Goal: Transaction & Acquisition: Purchase product/service

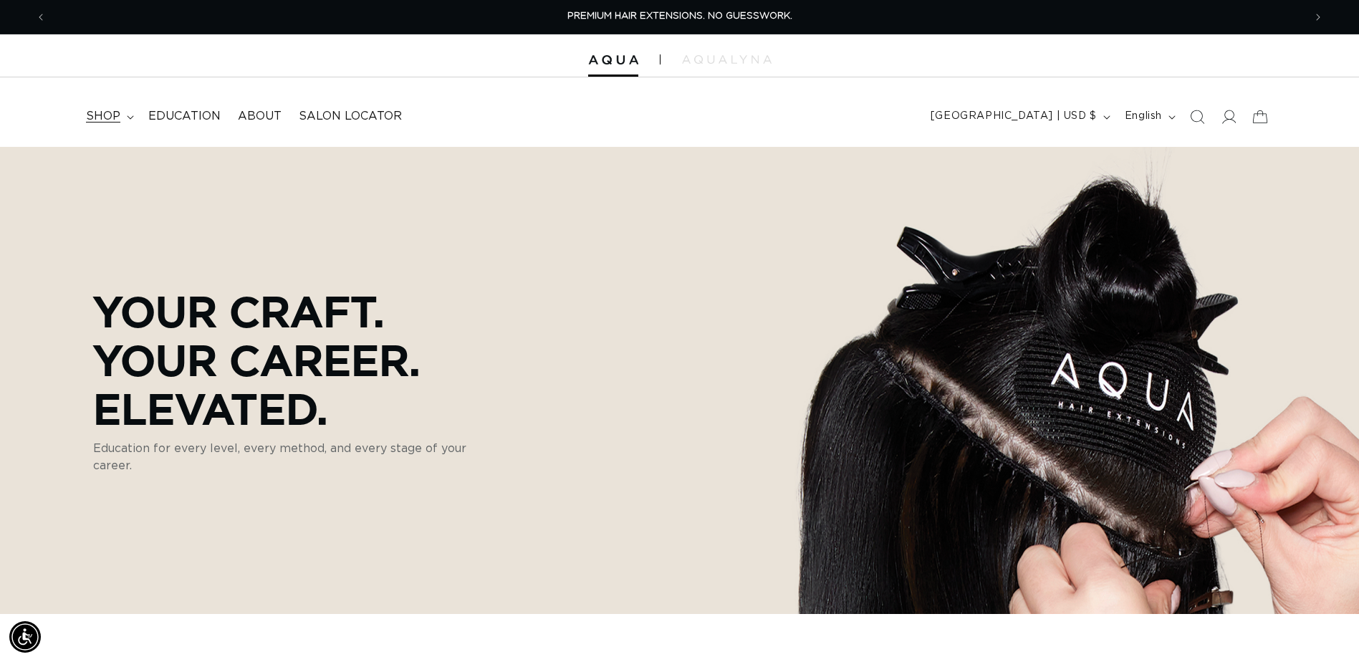
click at [136, 121] on summary "shop" at bounding box center [108, 116] width 62 height 32
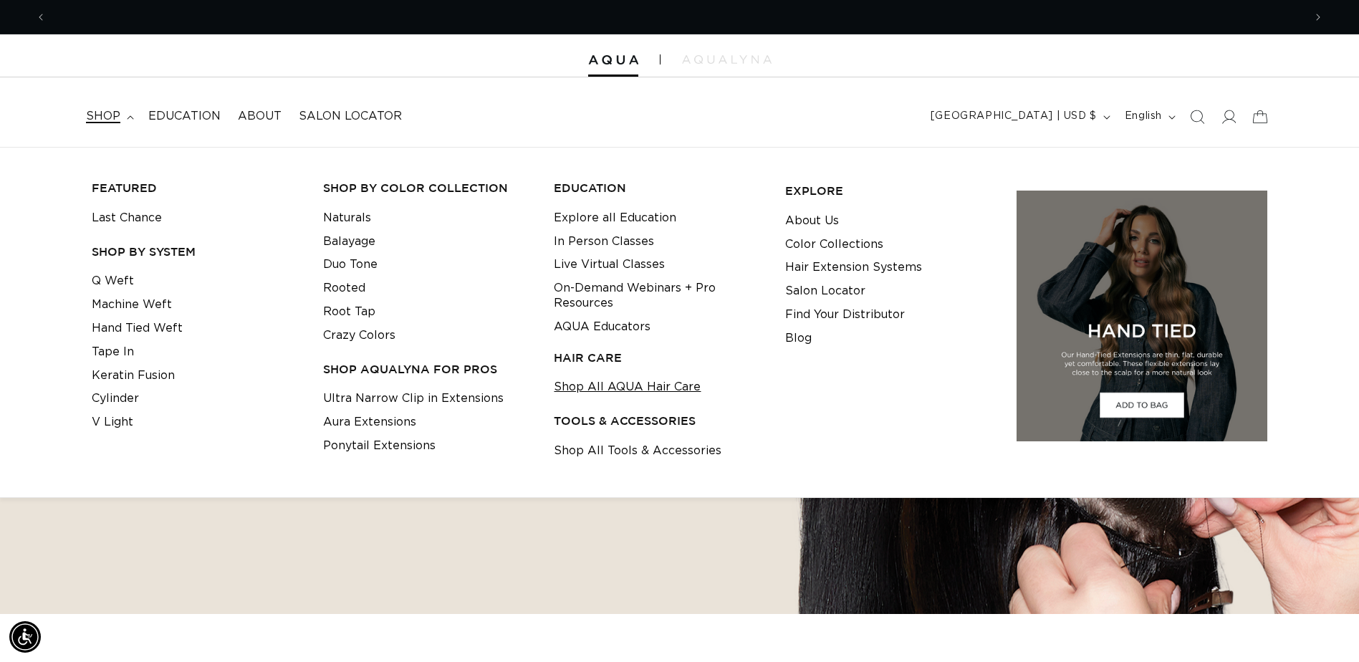
scroll to position [0, 2514]
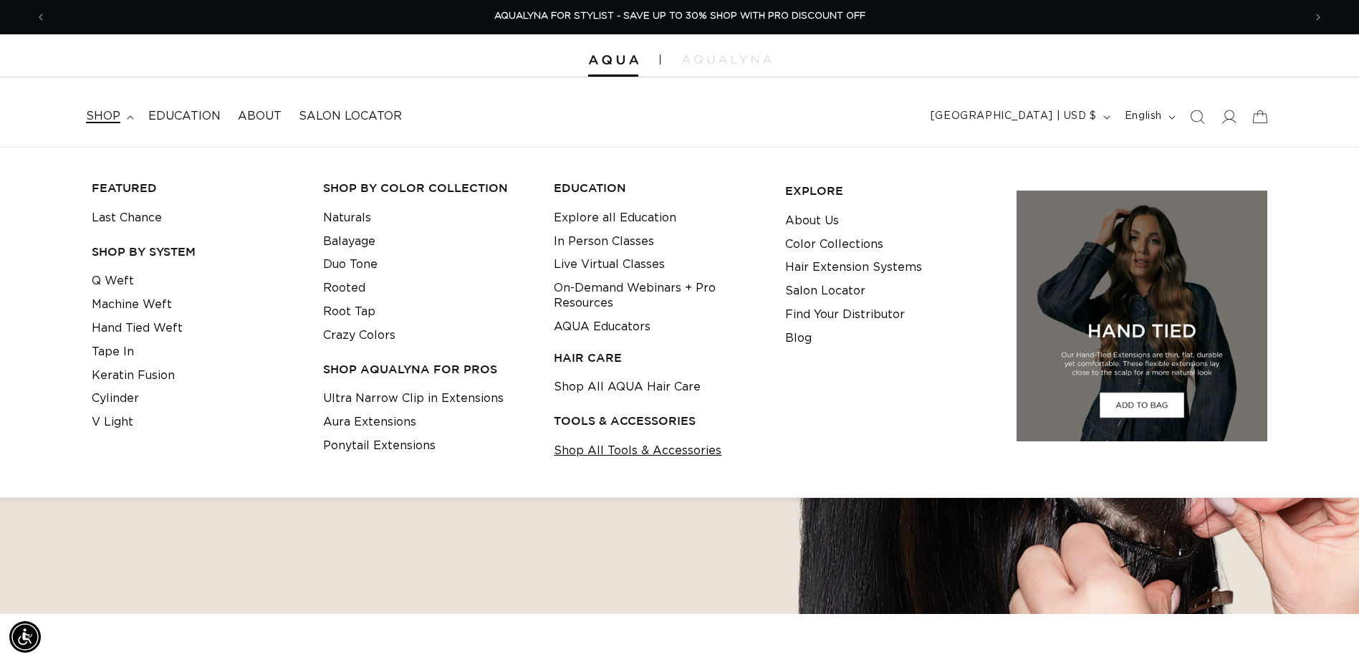
click at [623, 450] on link "Shop All Tools & Accessories" at bounding box center [638, 451] width 168 height 24
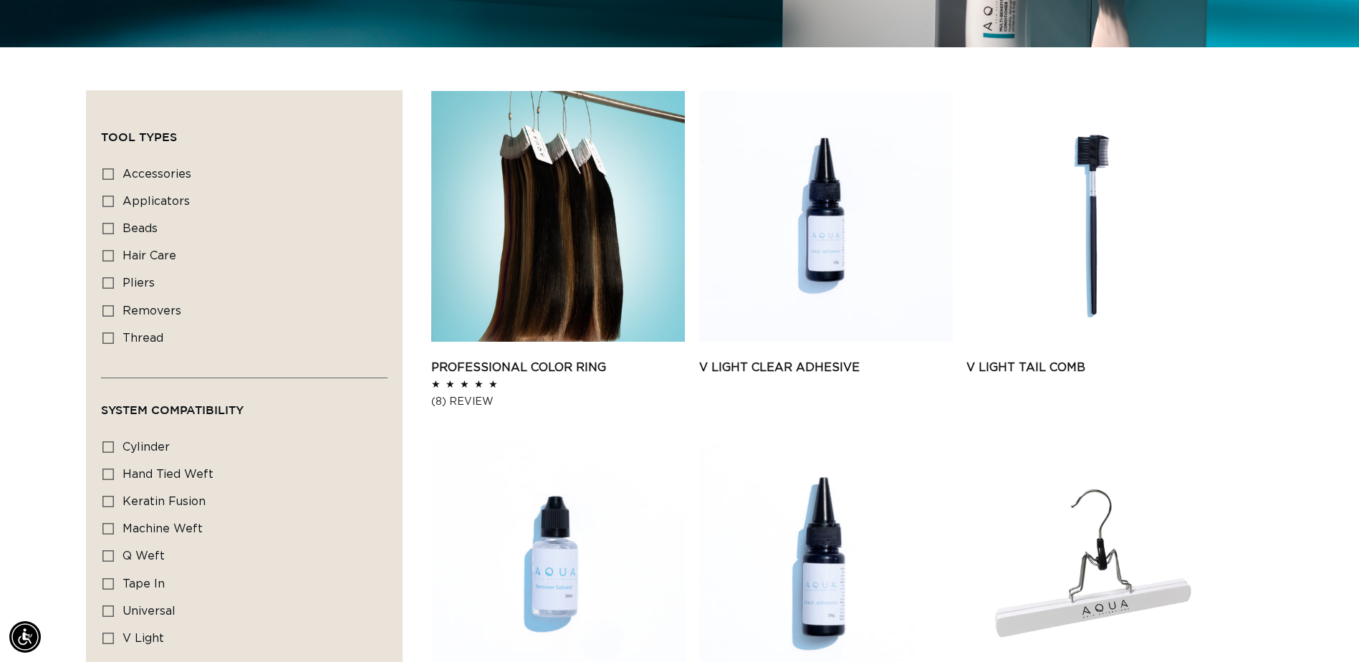
scroll to position [501, 0]
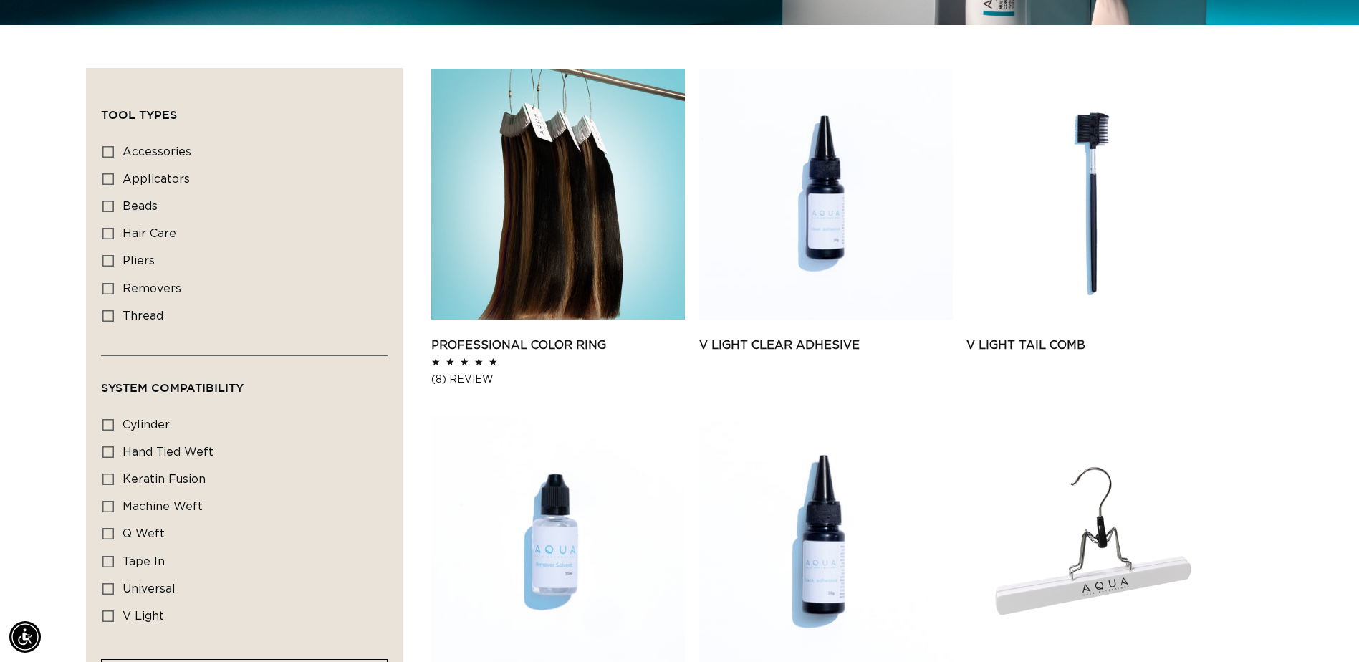
click at [105, 209] on icon at bounding box center [107, 206] width 11 height 11
click at [105, 209] on input "beads beads (2 products)" at bounding box center [107, 206] width 11 height 11
checkbox input "true"
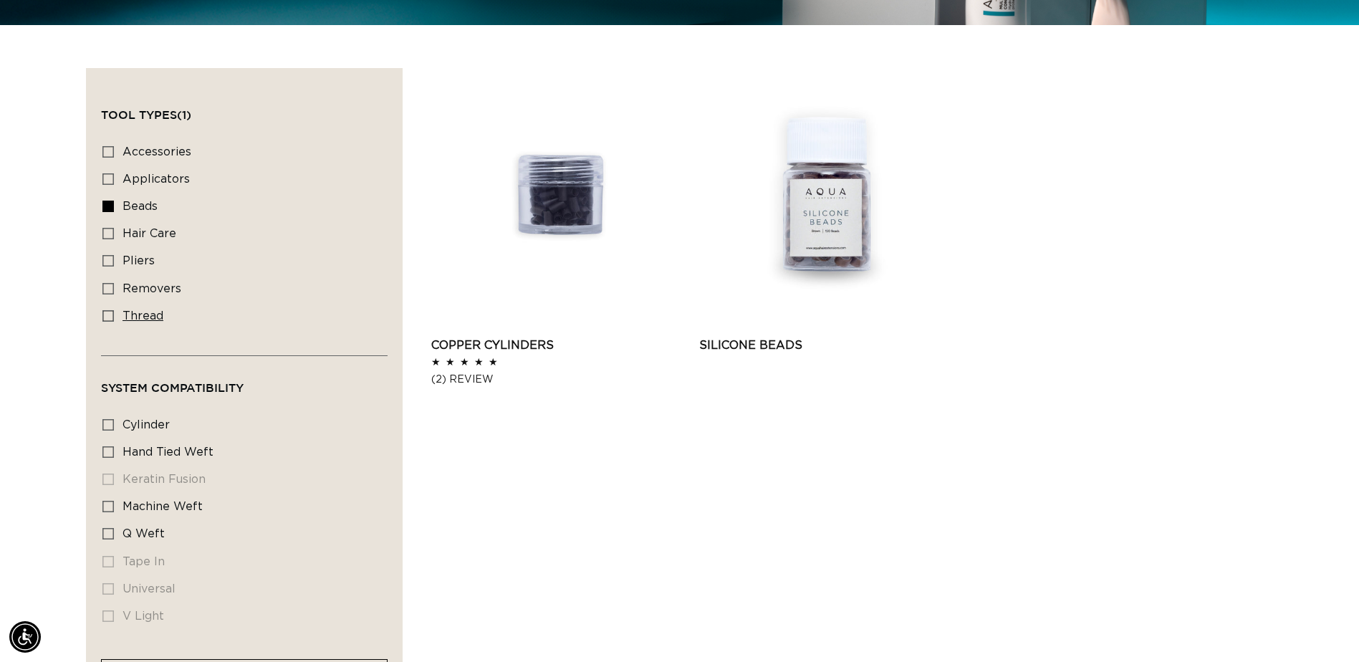
scroll to position [0, 2514]
click at [106, 315] on icon at bounding box center [107, 315] width 11 height 11
click at [106, 315] on input "thread thread (2 products)" at bounding box center [107, 315] width 11 height 11
checkbox input "true"
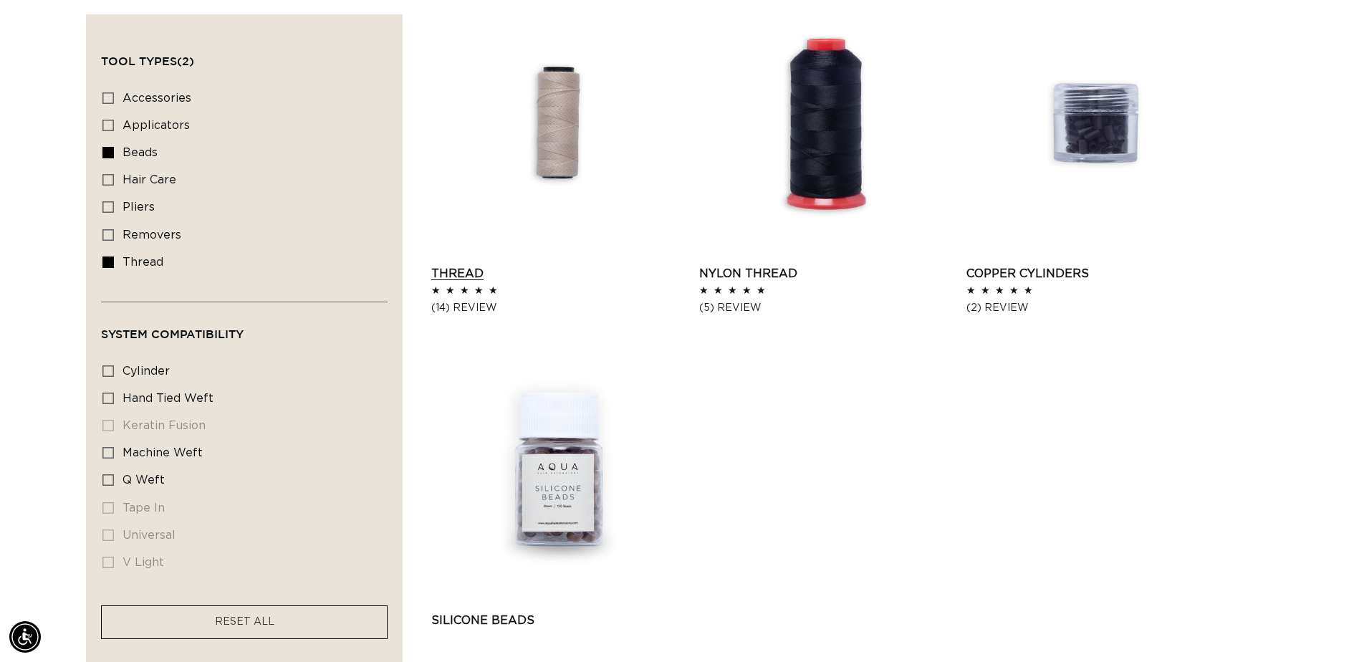
scroll to position [0, 1257]
click at [485, 275] on link "Thread" at bounding box center [558, 273] width 254 height 17
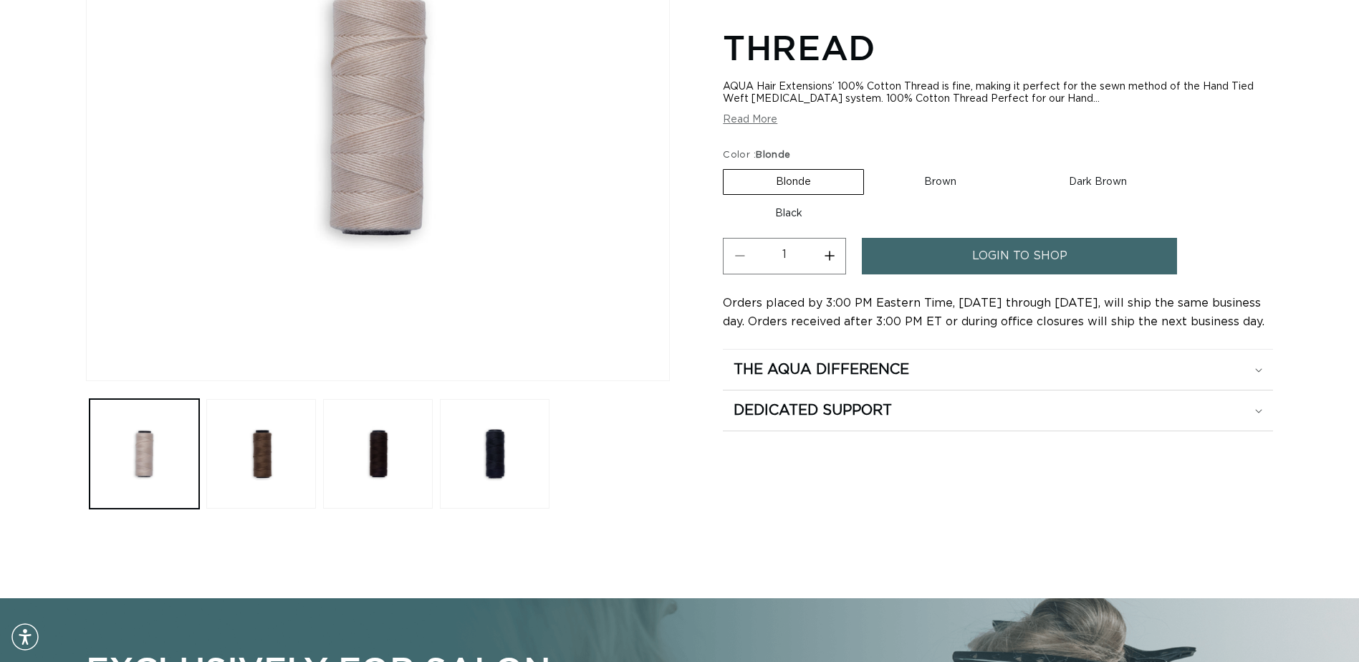
click at [963, 190] on label "Brown Variant sold out or unavailable" at bounding box center [940, 182] width 137 height 24
click at [872, 167] on input "Brown Variant sold out or unavailable" at bounding box center [871, 166] width 1 height 1
radio input "true"
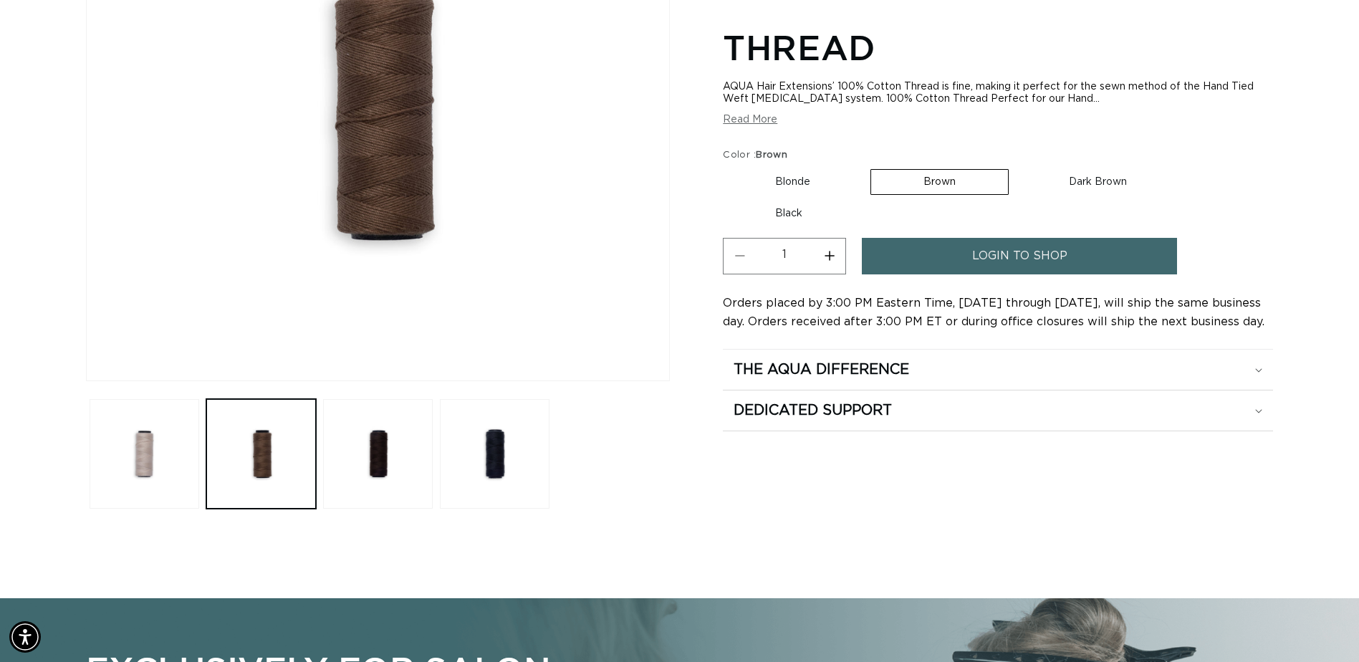
click at [1081, 182] on label "Dark Brown Variant sold out or unavailable" at bounding box center [1097, 182] width 163 height 24
click at [1016, 167] on input "Dark Brown Variant sold out or unavailable" at bounding box center [1016, 166] width 1 height 1
radio input "true"
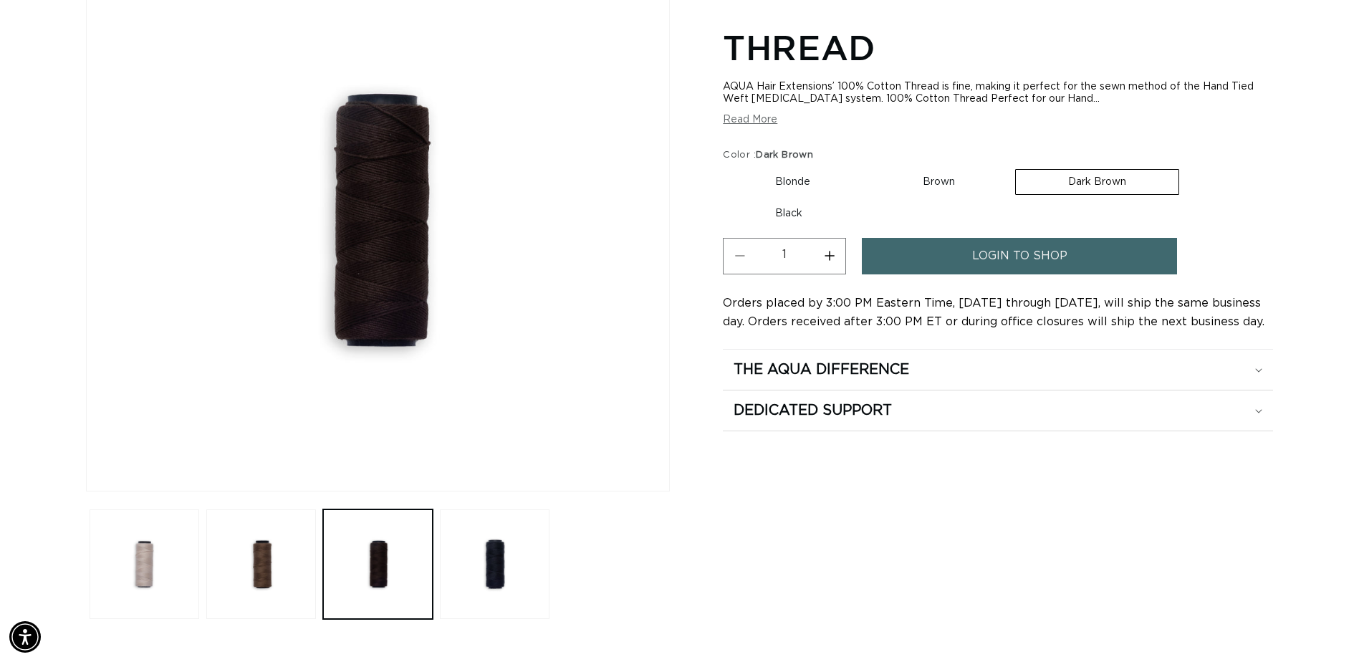
scroll to position [143, 0]
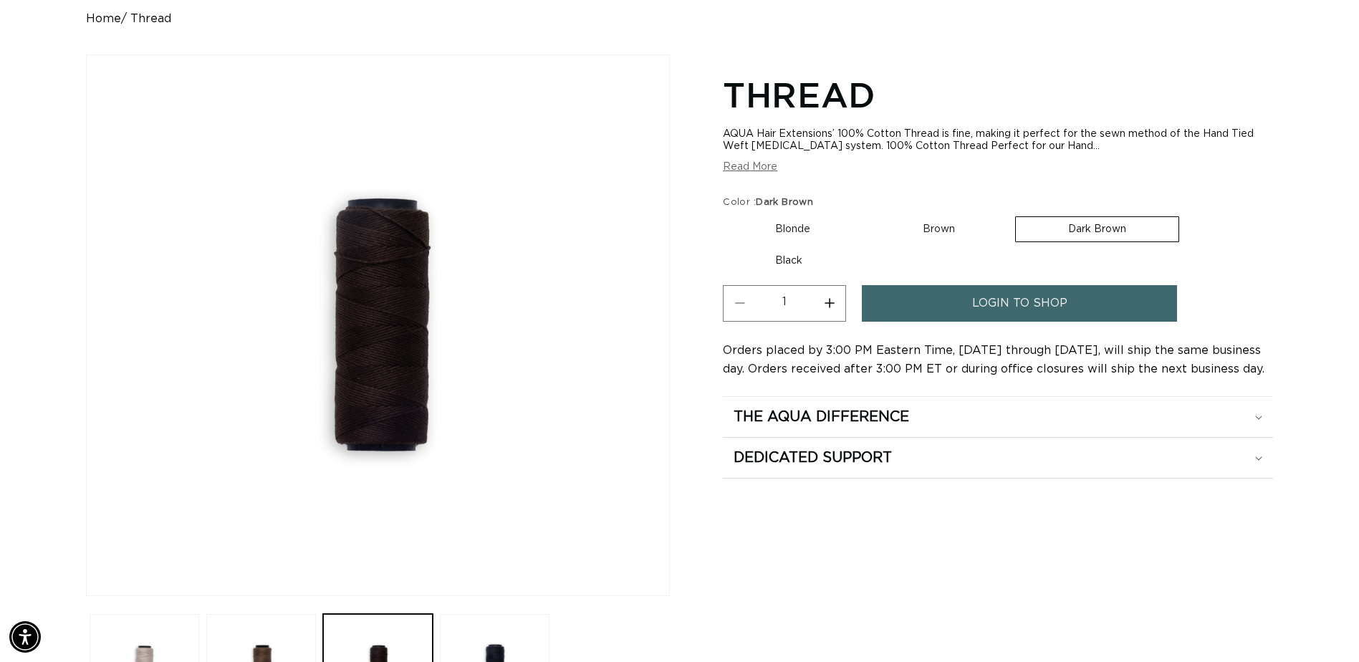
click at [778, 228] on label "Blonde Variant sold out or unavailable" at bounding box center [793, 229] width 140 height 24
click at [727, 214] on input "Blonde Variant sold out or unavailable" at bounding box center [726, 213] width 1 height 1
radio input "true"
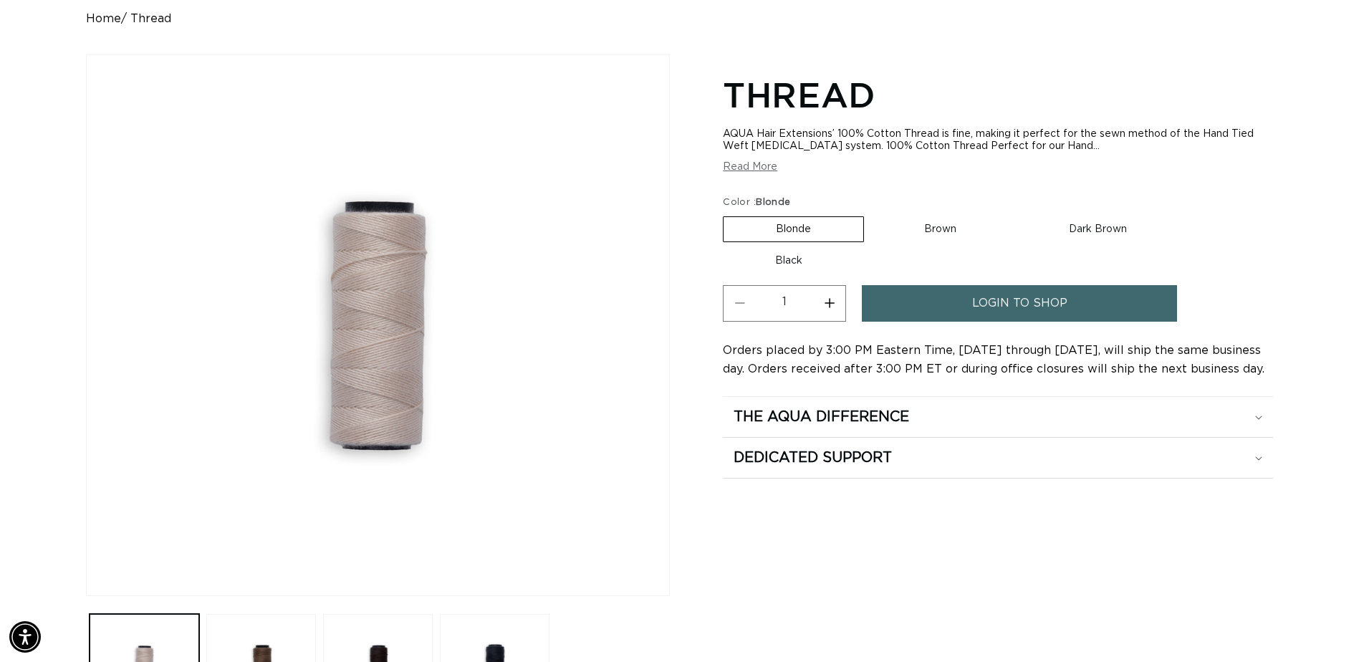
scroll to position [0, 2514]
click at [930, 302] on link "login to shop" at bounding box center [1019, 303] width 315 height 37
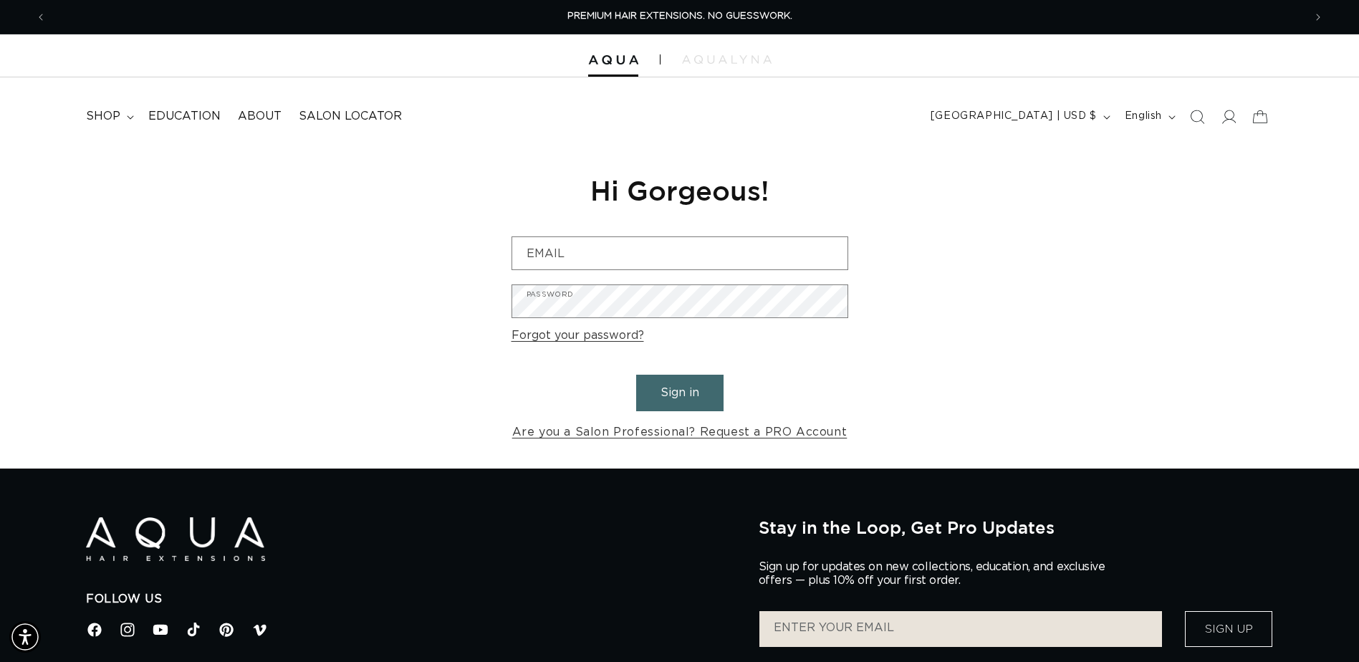
click at [591, 281] on form "Email Password Forgot your password? Sign in Are you a Salon Professional? Requ…" at bounding box center [679, 339] width 337 height 206
click at [589, 260] on input "Email" at bounding box center [679, 253] width 335 height 32
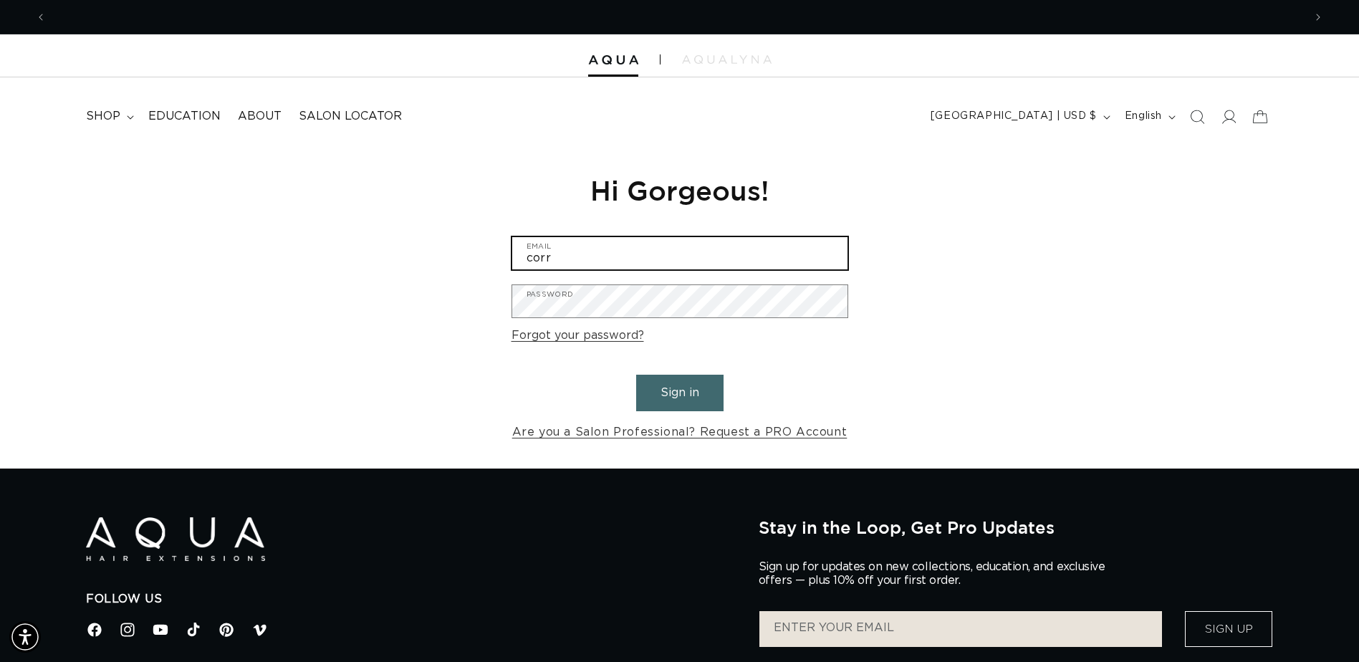
scroll to position [0, 2514]
type input "corrine16clark@gmail.com"
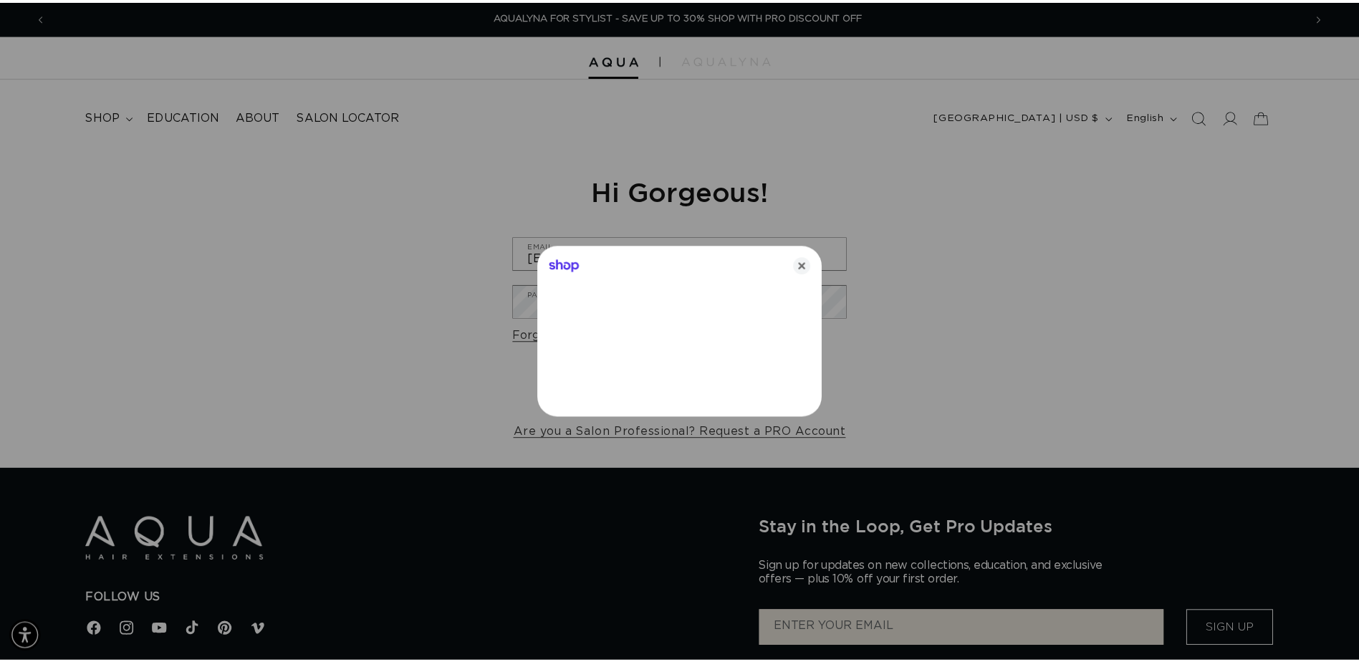
scroll to position [0, 0]
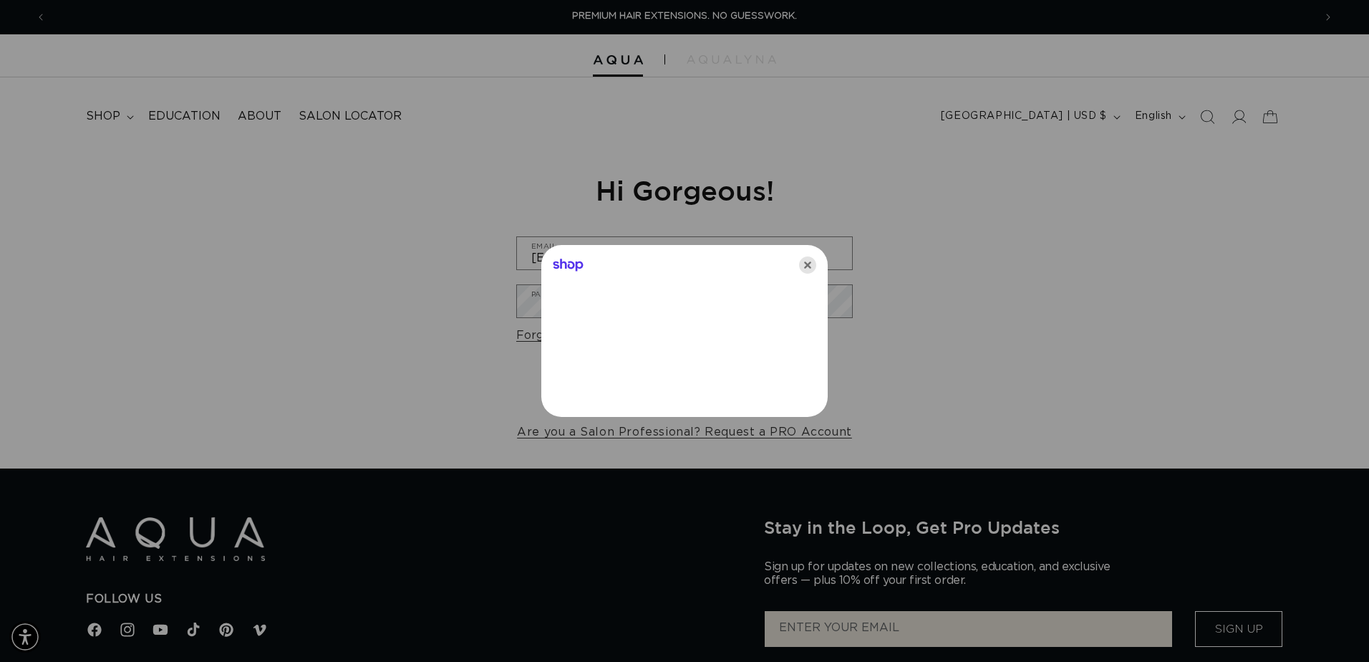
click at [806, 266] on icon "Close" at bounding box center [807, 264] width 17 height 17
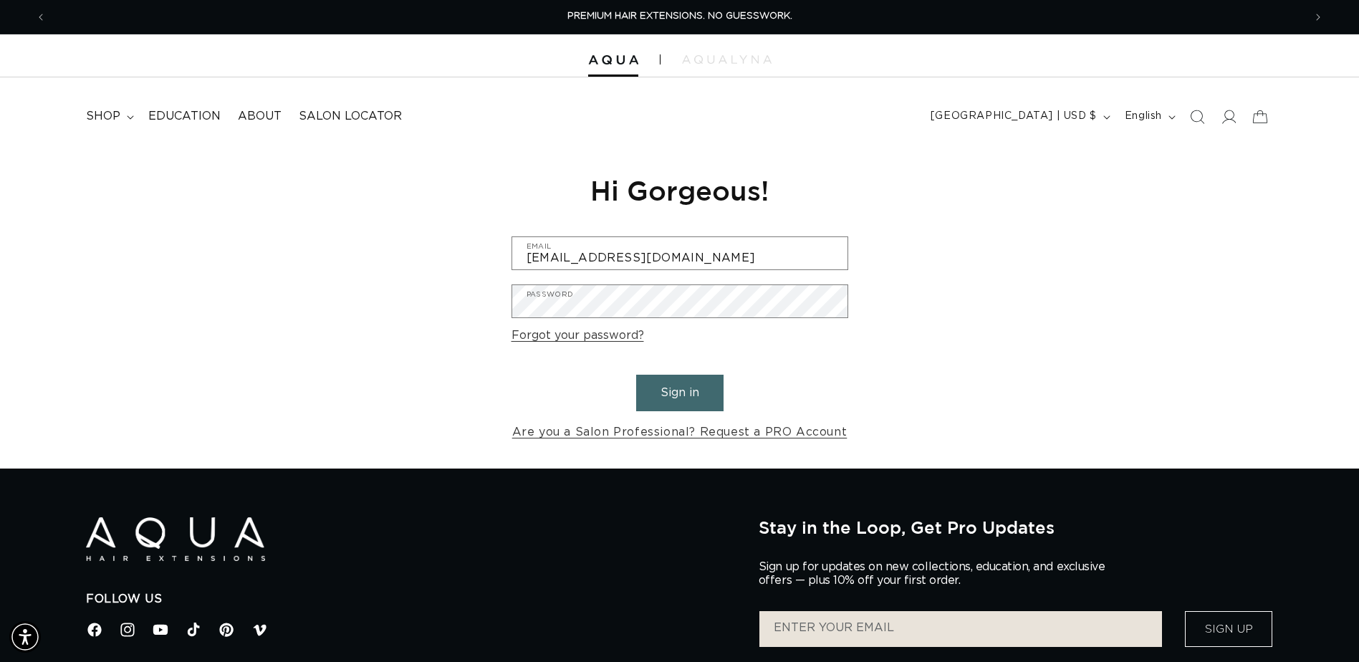
drag, startPoint x: 686, startPoint y: 389, endPoint x: 681, endPoint y: 372, distance: 17.9
click at [683, 388] on button "Sign in" at bounding box center [679, 393] width 87 height 37
